Goal: Task Accomplishment & Management: Manage account settings

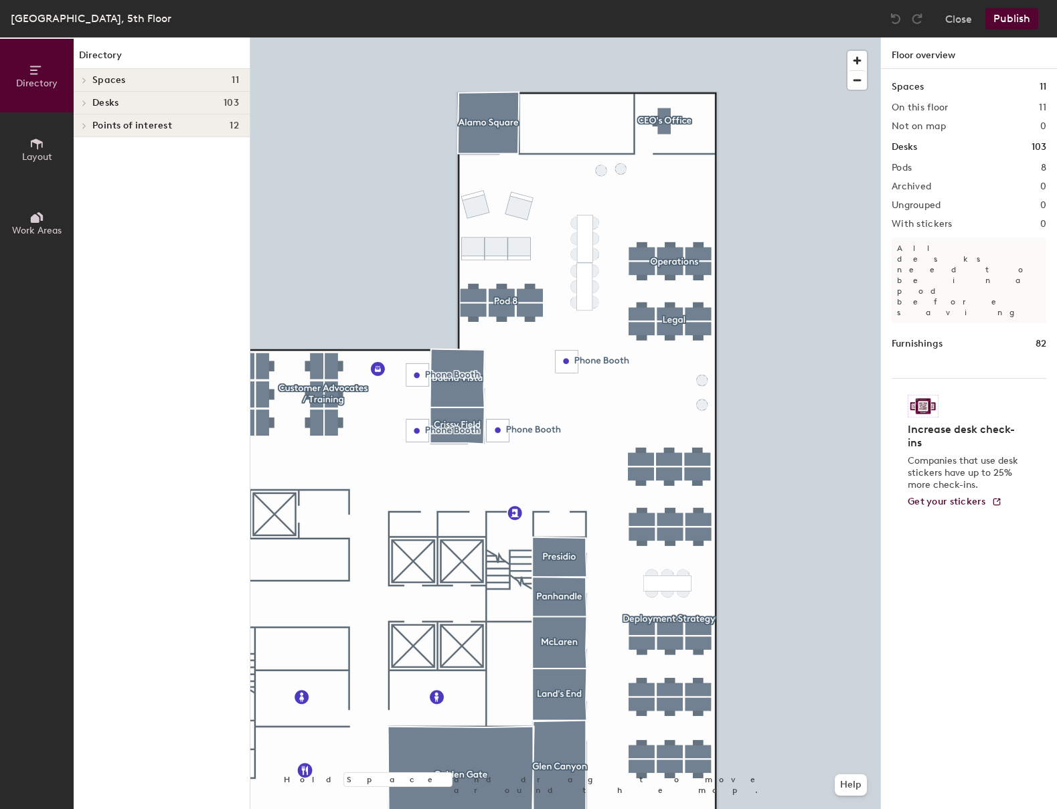
click at [341, 37] on div at bounding box center [565, 37] width 630 height 0
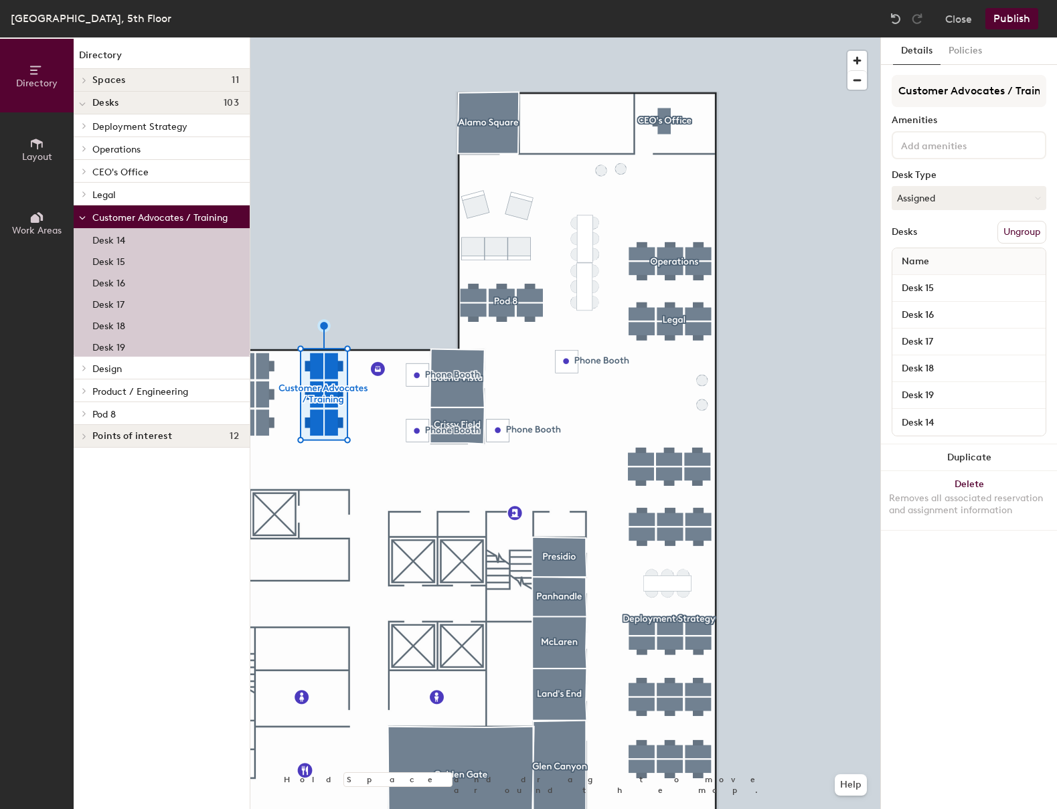
click at [1039, 229] on button "Ungroup" at bounding box center [1021, 232] width 49 height 23
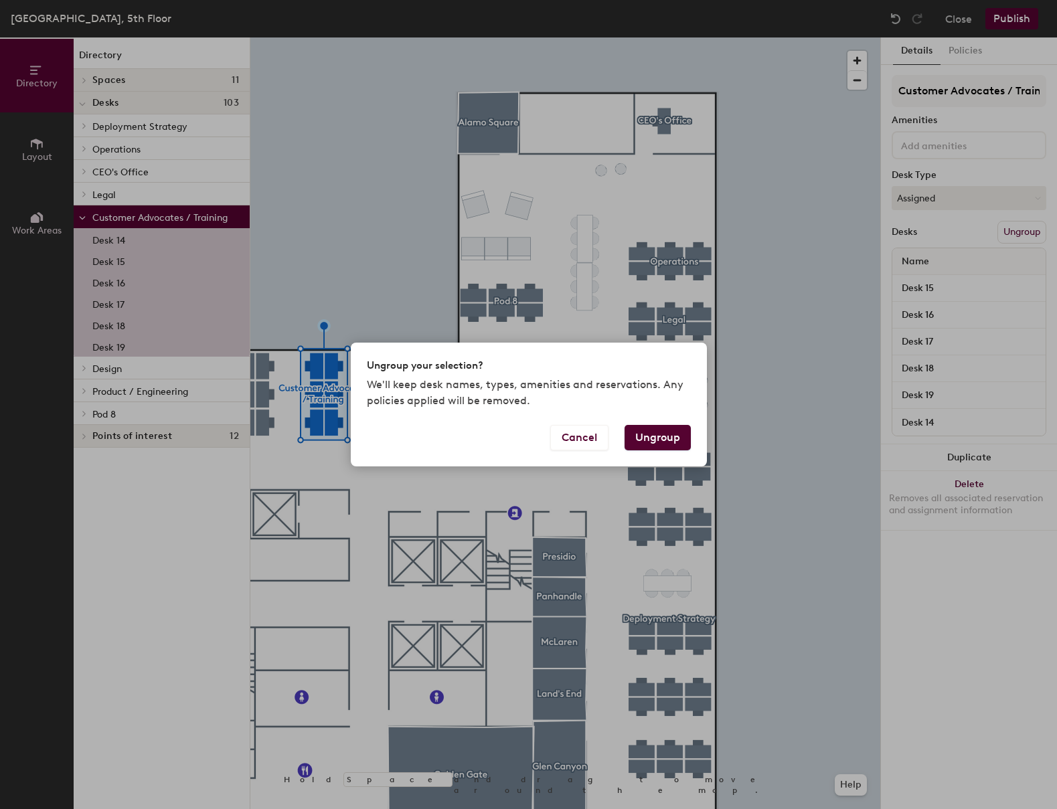
click at [664, 439] on button "Ungroup" at bounding box center [657, 437] width 66 height 25
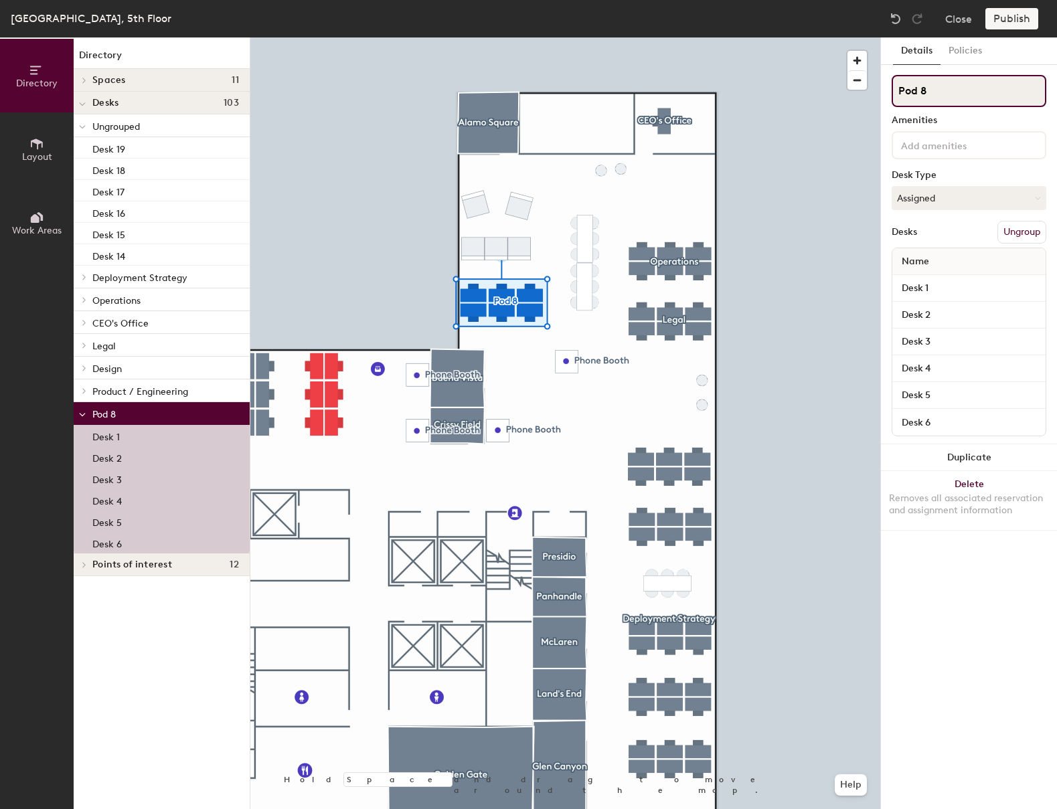
click at [941, 91] on input "Pod 8" at bounding box center [968, 91] width 155 height 32
type input "Customer Advocacy & Training"
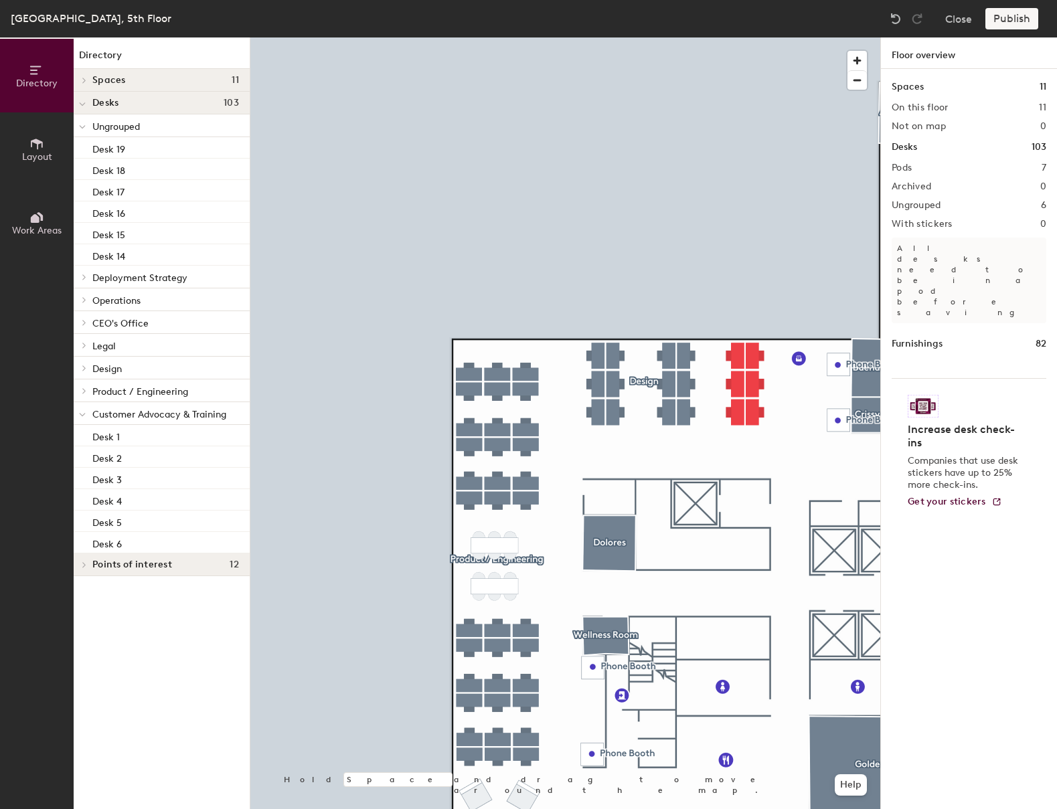
click at [637, 37] on div at bounding box center [565, 37] width 630 height 0
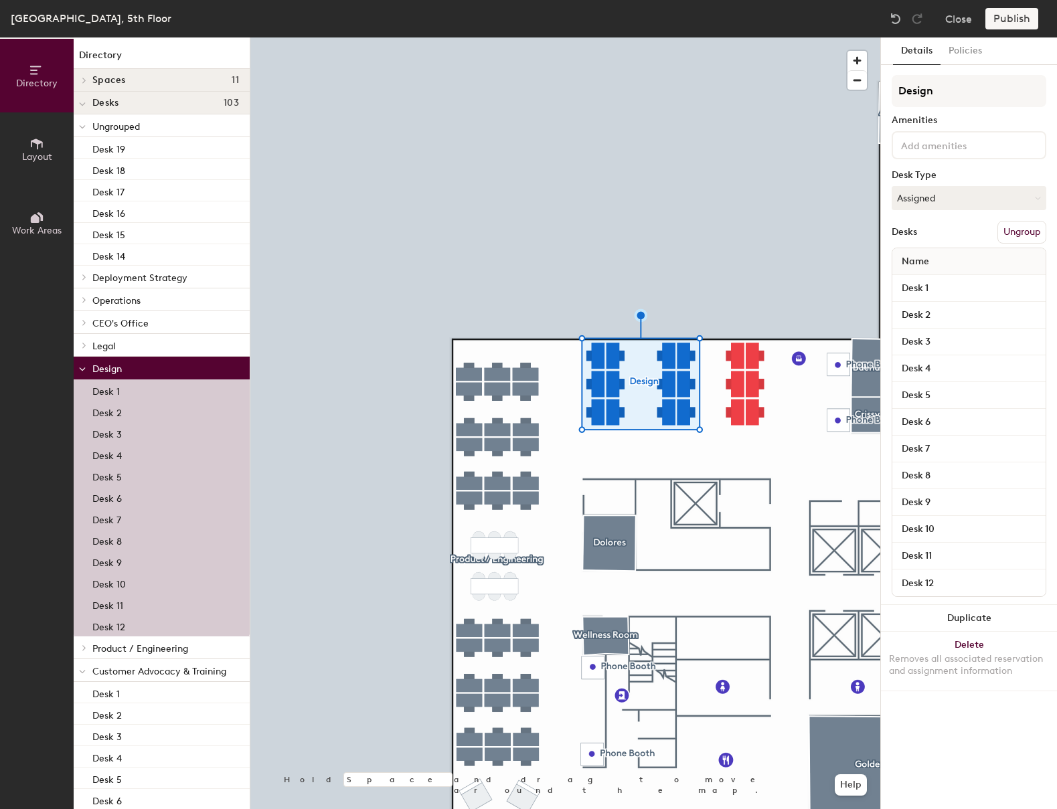
click at [747, 37] on div at bounding box center [565, 37] width 630 height 0
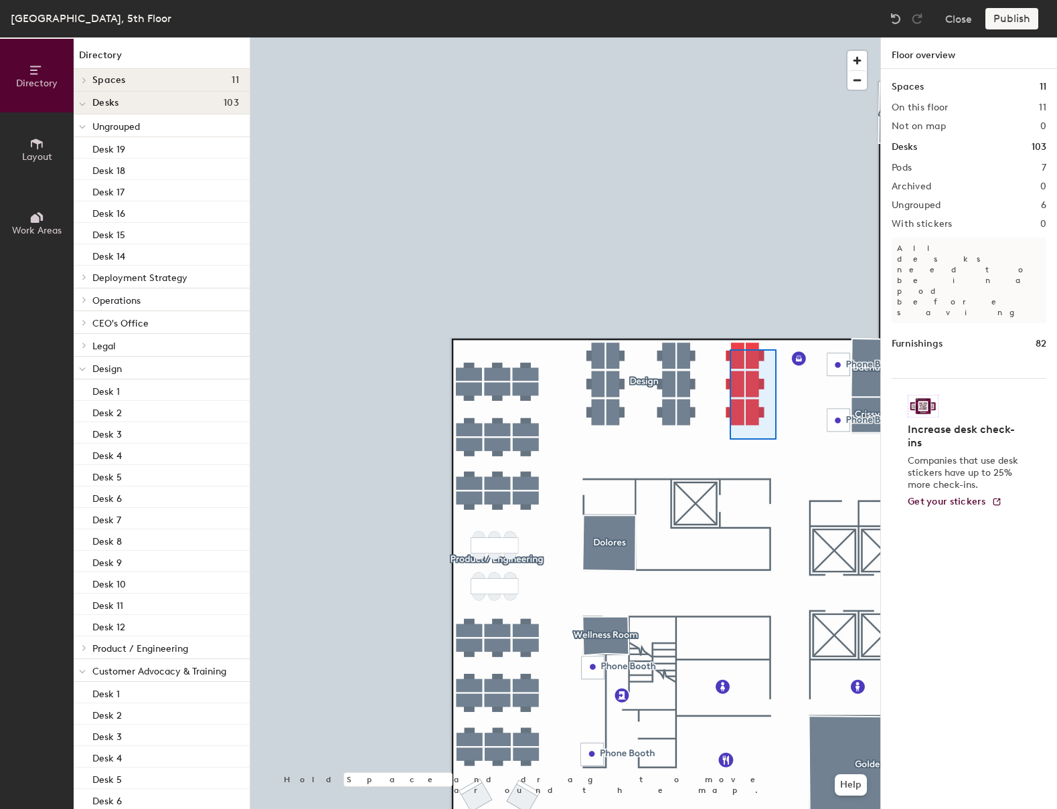
click at [729, 37] on div at bounding box center [565, 37] width 630 height 0
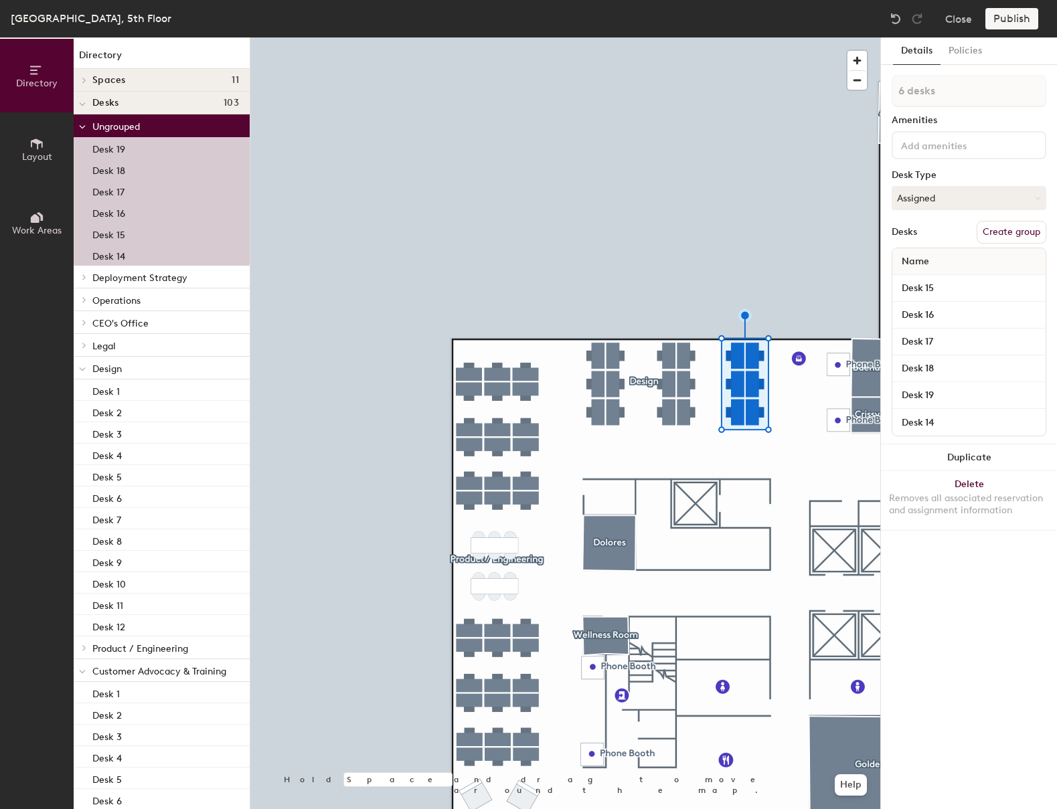
click at [995, 234] on button "Create group" at bounding box center [1011, 232] width 70 height 23
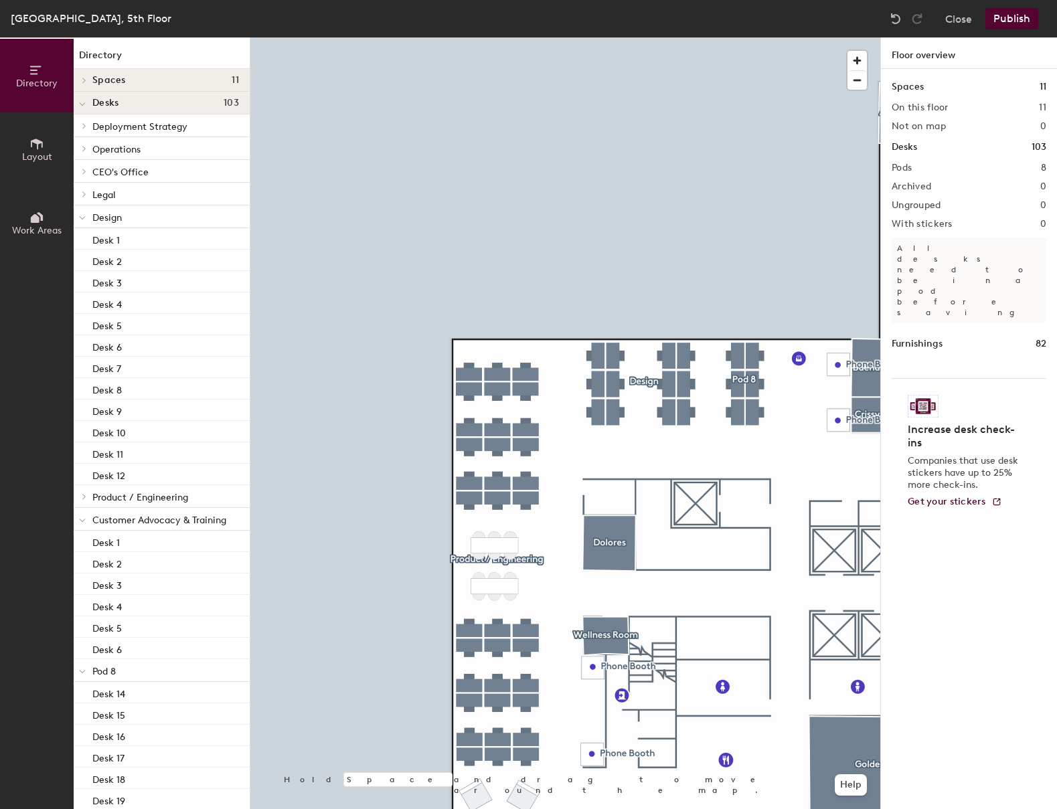
click at [998, 20] on button "Publish" at bounding box center [1011, 18] width 53 height 21
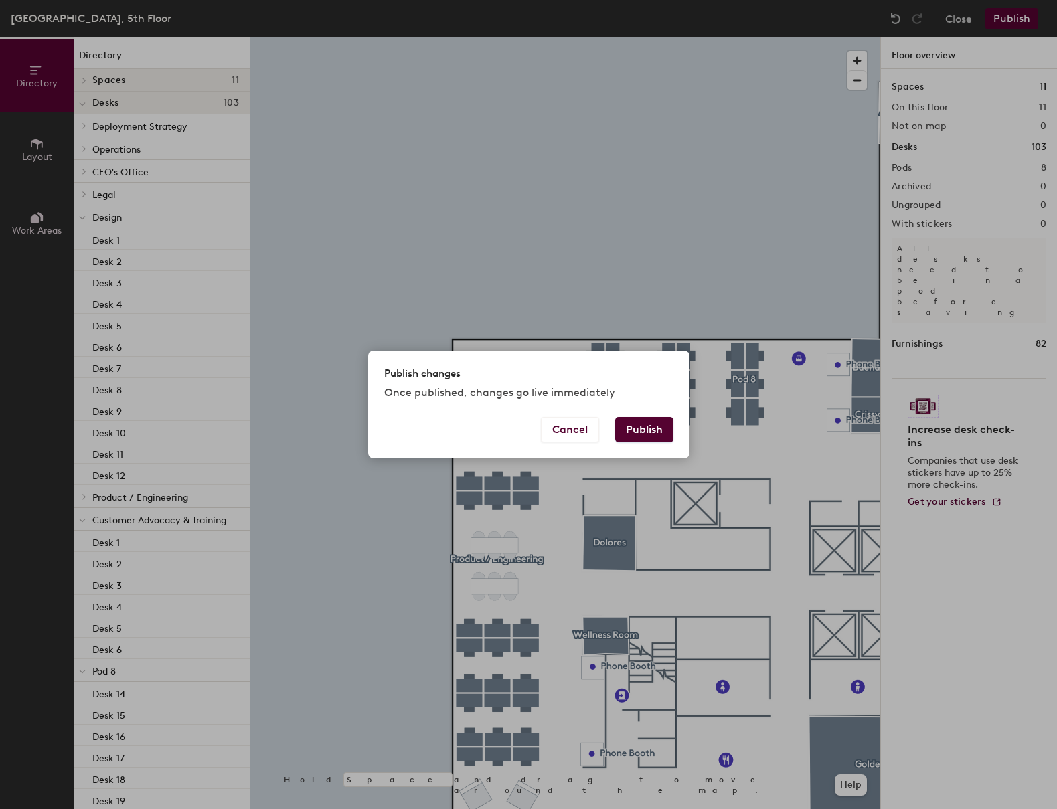
click at [654, 424] on button "Publish" at bounding box center [644, 429] width 58 height 25
